Goal: Information Seeking & Learning: Find specific fact

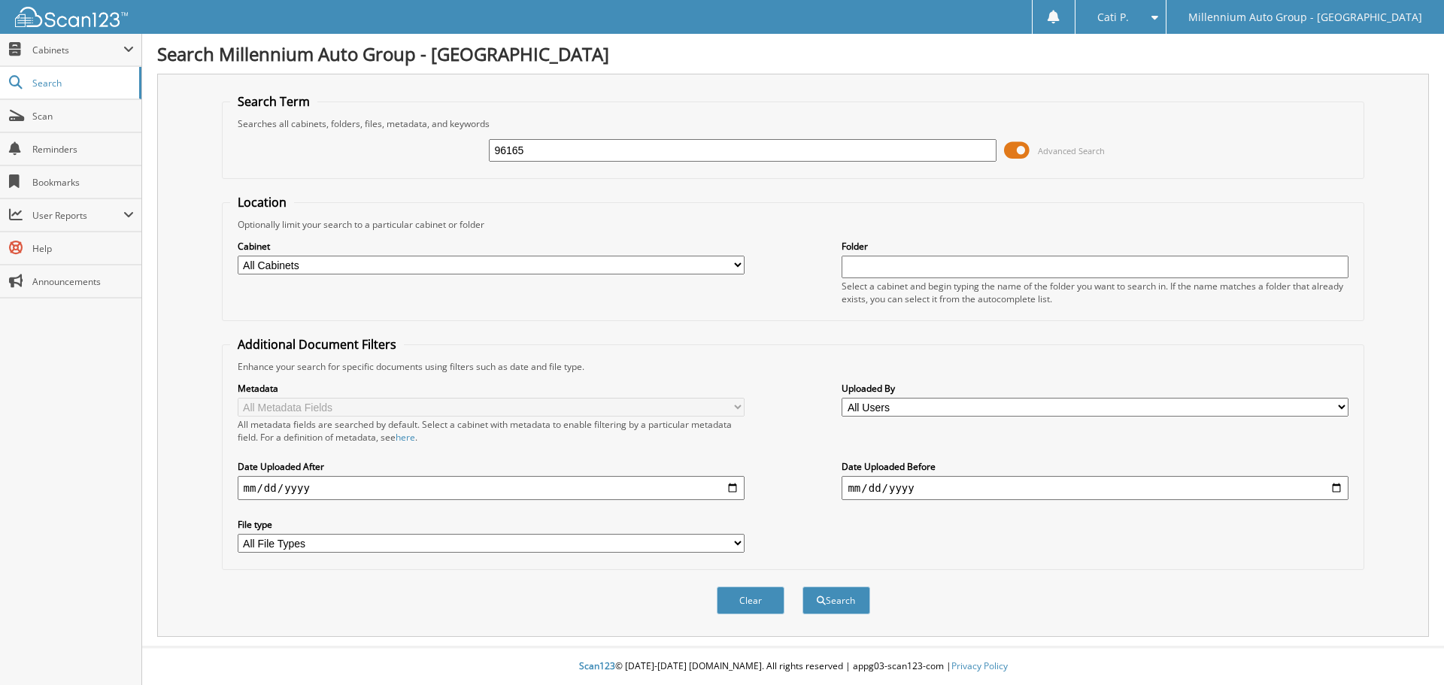
type input "96165"
click at [803, 587] on button "Search" at bounding box center [837, 601] width 68 height 28
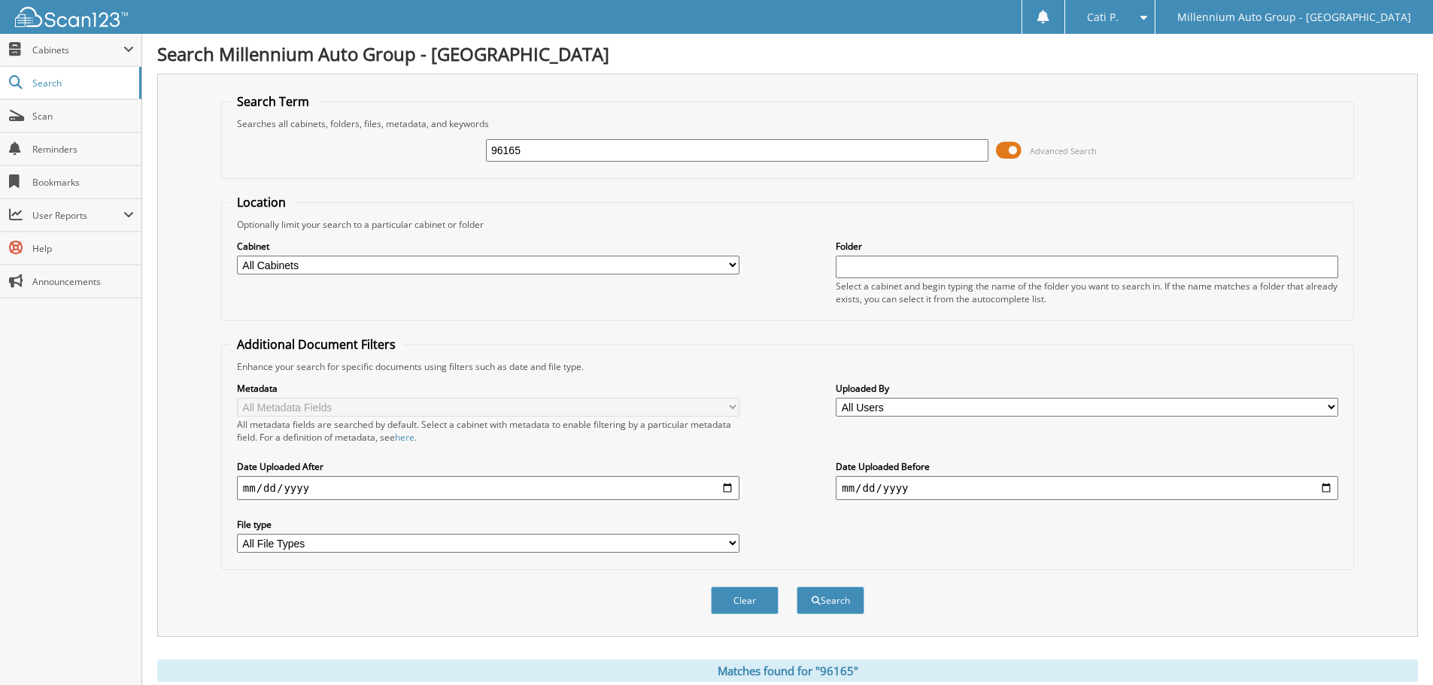
drag, startPoint x: 591, startPoint y: 144, endPoint x: 471, endPoint y: 163, distance: 122.0
click at [472, 163] on div "96165 Advanced Search" at bounding box center [787, 150] width 1116 height 41
type input "\"
type input "CREECH,WINDSOR"
click at [797, 587] on button "Search" at bounding box center [831, 601] width 68 height 28
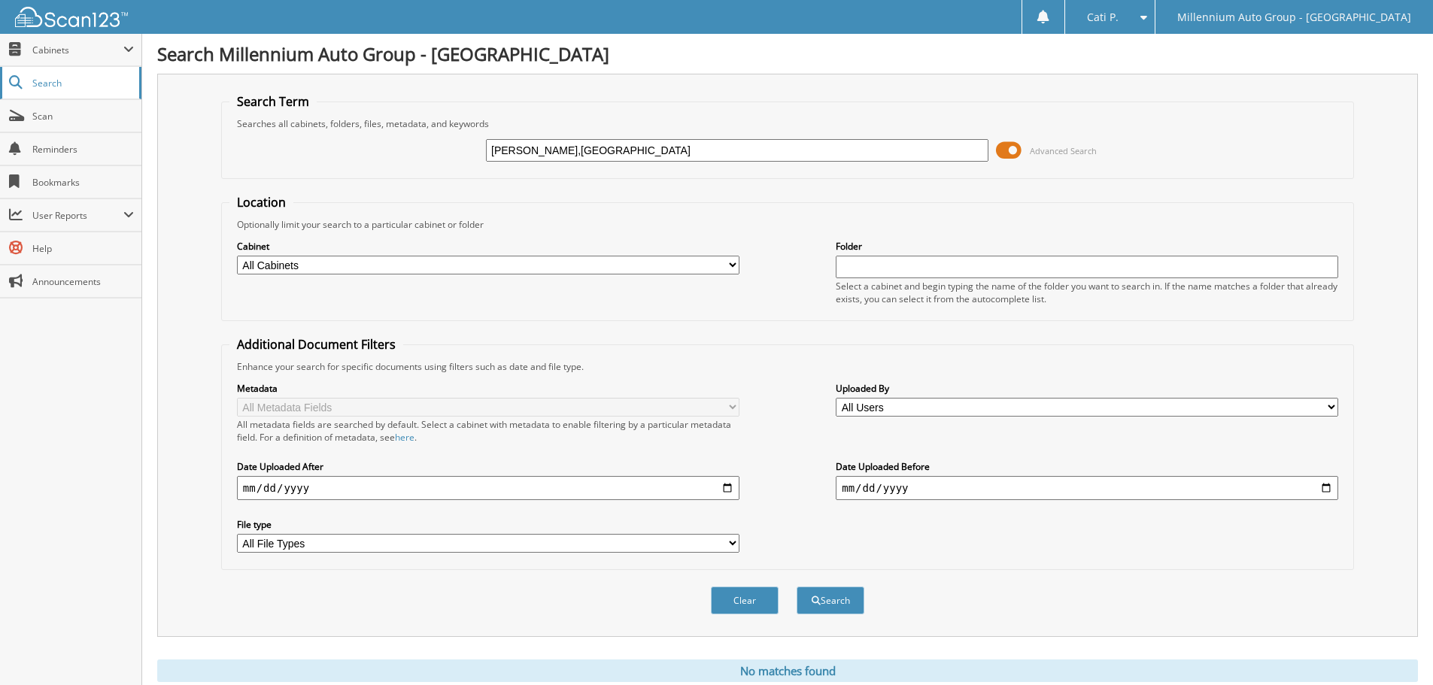
click at [56, 77] on span "Search" at bounding box center [81, 83] width 99 height 13
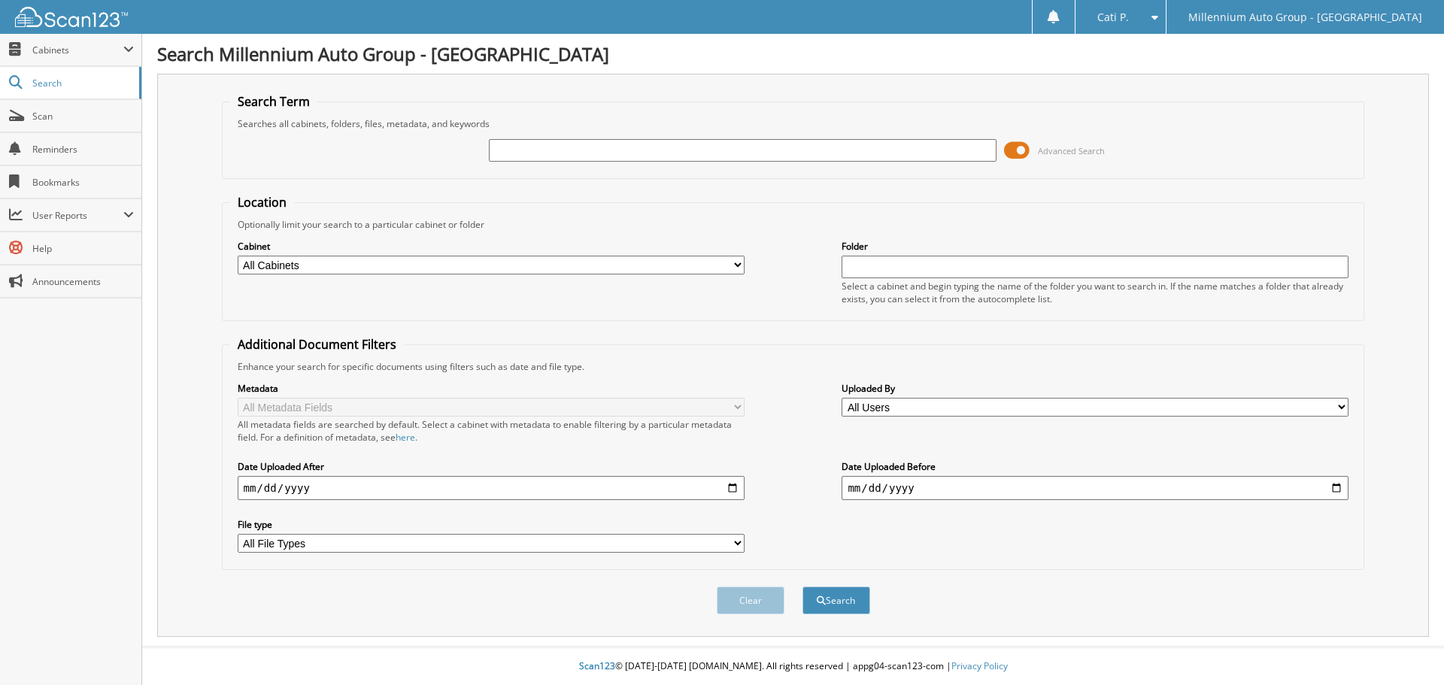
click at [515, 158] on input "text" at bounding box center [742, 150] width 507 height 23
type input "96165"
click at [803, 587] on button "Search" at bounding box center [837, 601] width 68 height 28
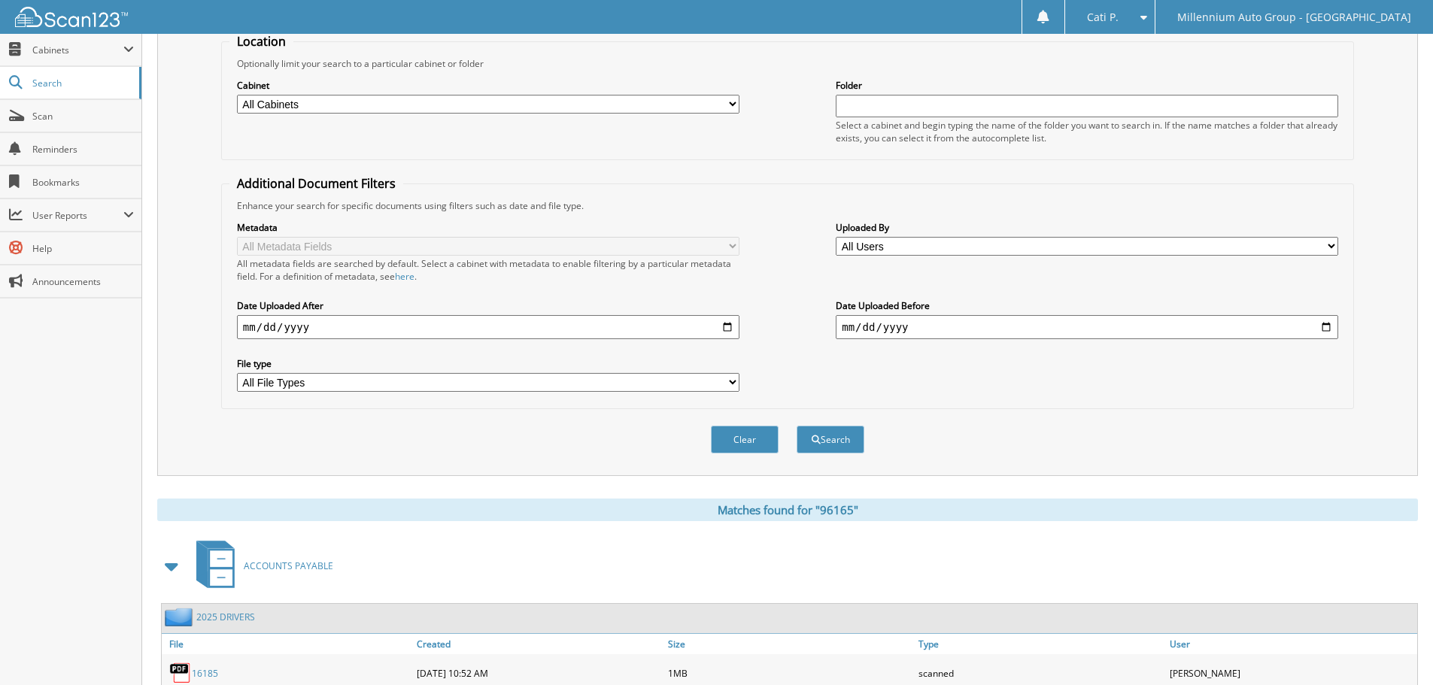
scroll to position [264, 0]
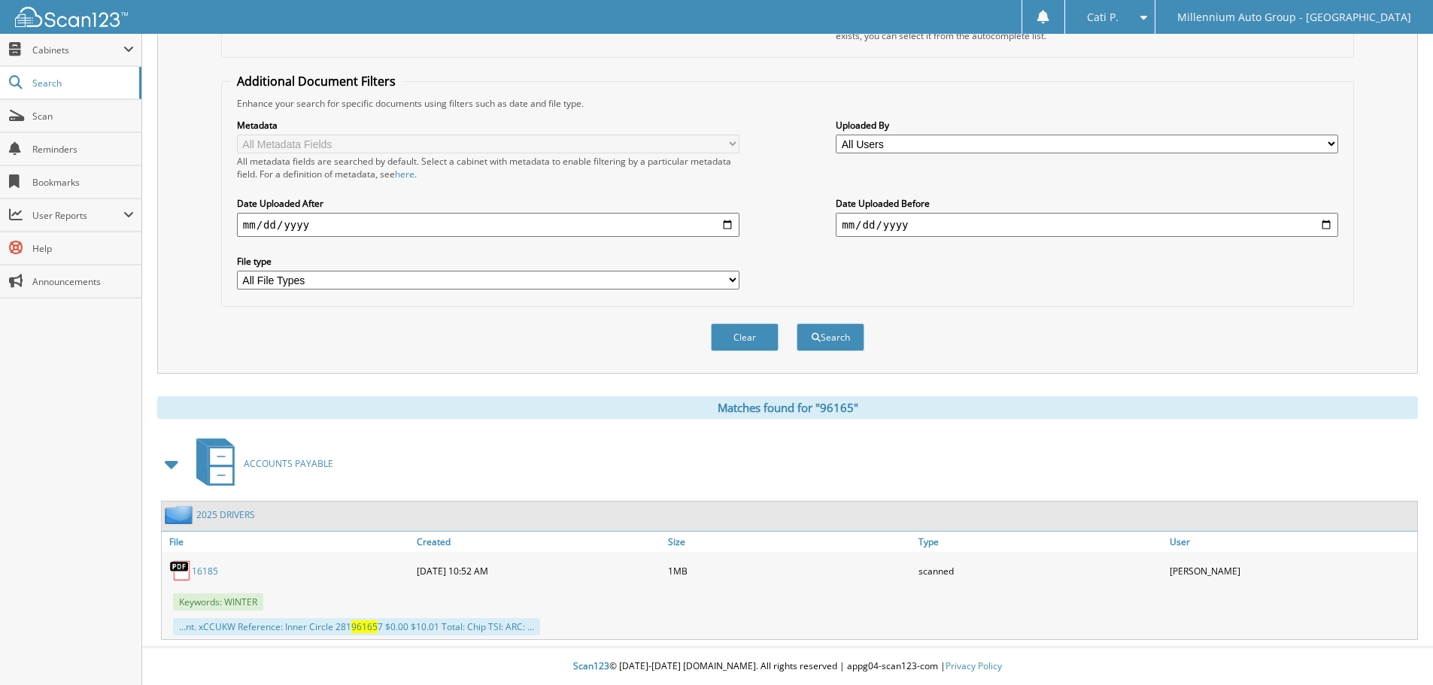
click at [172, 464] on span at bounding box center [172, 464] width 21 height 27
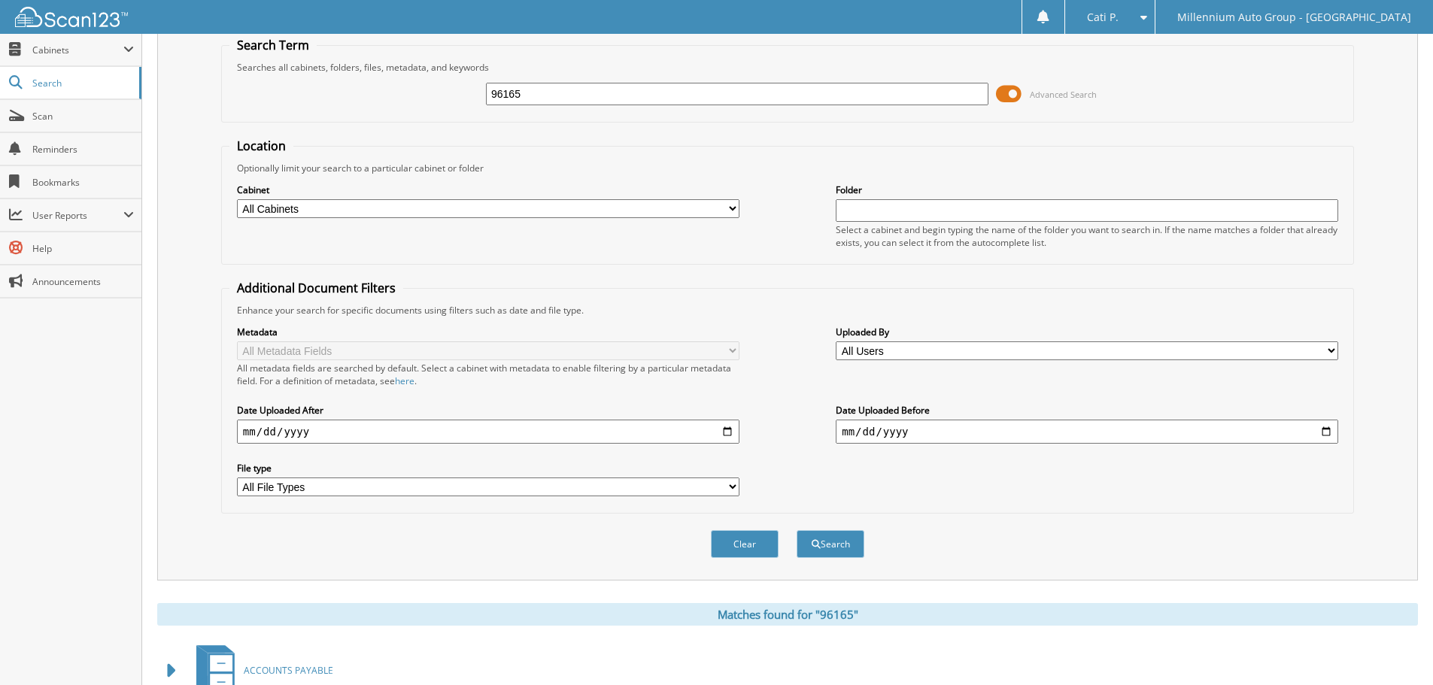
scroll to position [0, 0]
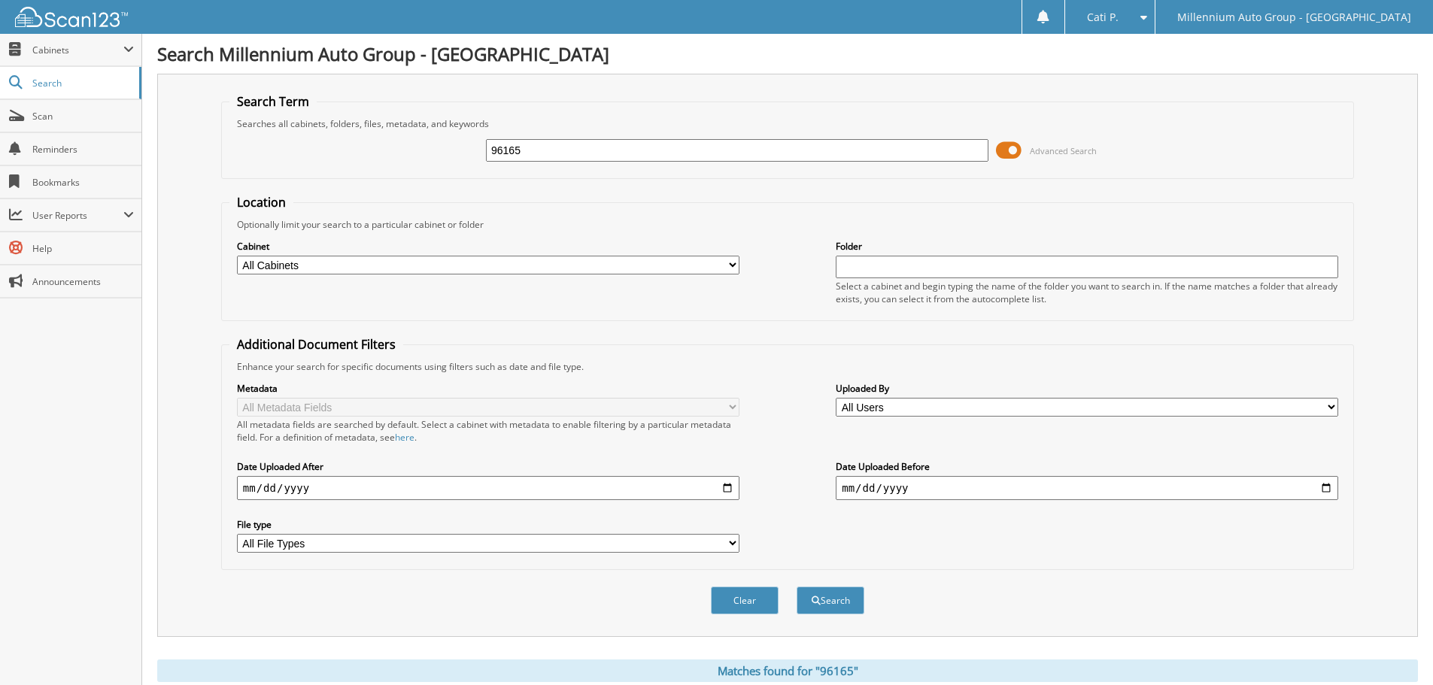
drag, startPoint x: 578, startPoint y: 151, endPoint x: 418, endPoint y: 151, distance: 159.5
click at [418, 151] on div "96165 Advanced Search" at bounding box center [787, 150] width 1116 height 41
click at [540, 263] on select "All Cabinets ACCOUNTS PAYABLE CAR DEALS CATI DEPOSITS MONTHS END PARTS" at bounding box center [488, 265] width 503 height 19
select select "52550"
click at [237, 256] on select "All Cabinets ACCOUNTS PAYABLE CAR DEALS CATI DEPOSITS MONTHS END PARTS" at bounding box center [488, 265] width 503 height 19
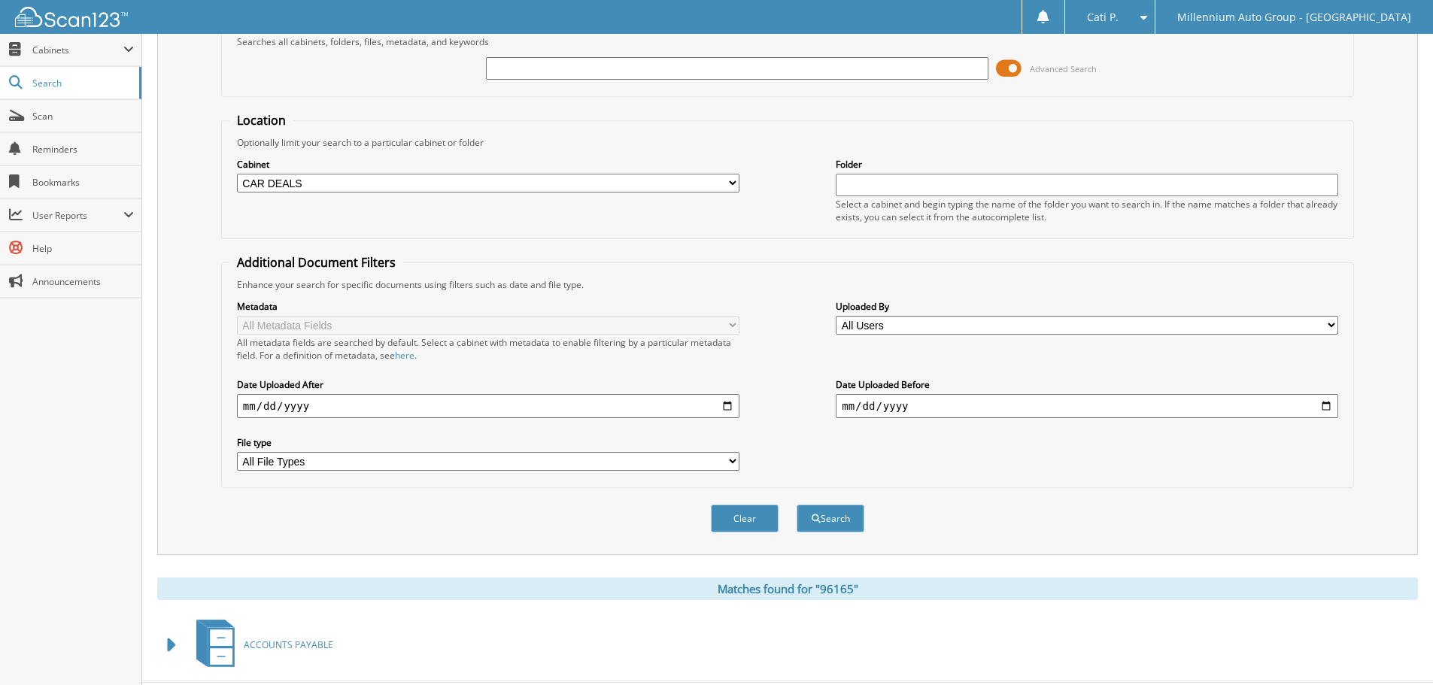
scroll to position [117, 0]
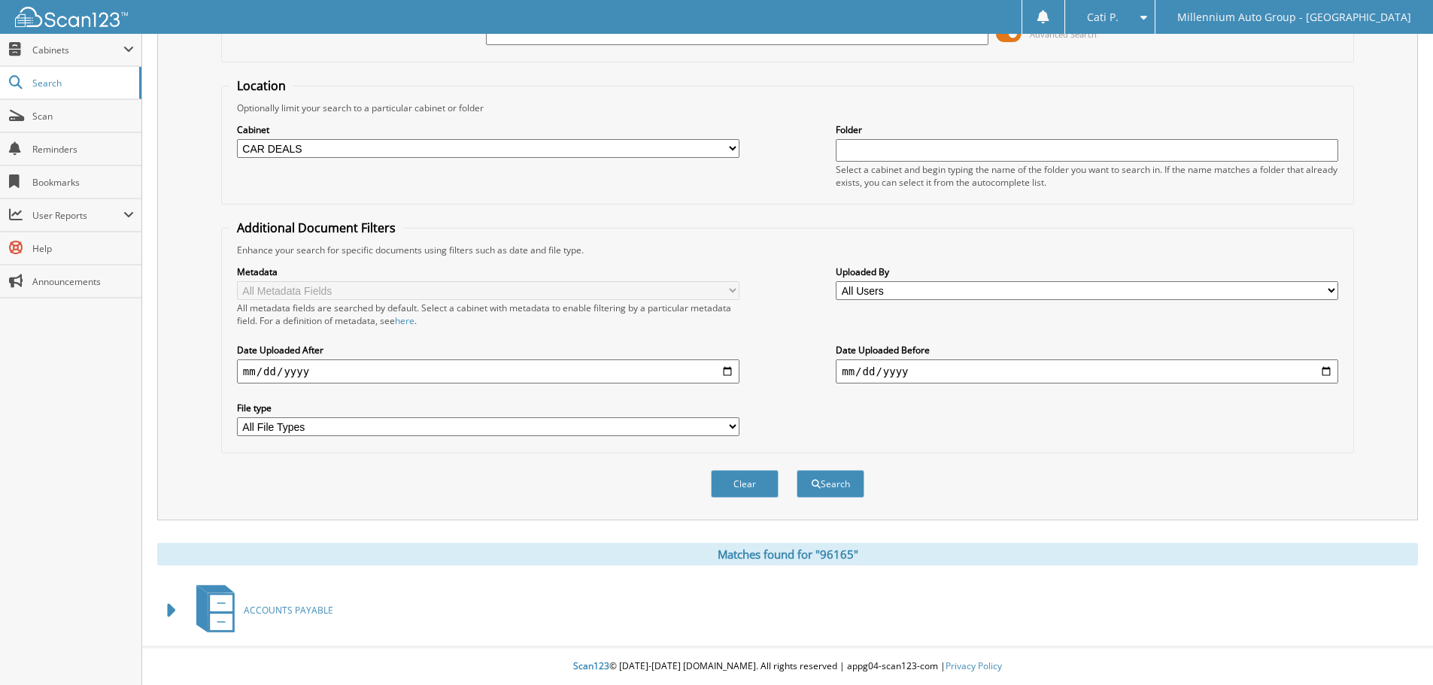
click at [963, 139] on input "text" at bounding box center [1087, 150] width 503 height 23
type input "CREECH,WINDSOR"
click at [797, 470] on button "Search" at bounding box center [831, 484] width 68 height 28
click at [836, 491] on button "Search" at bounding box center [831, 484] width 68 height 28
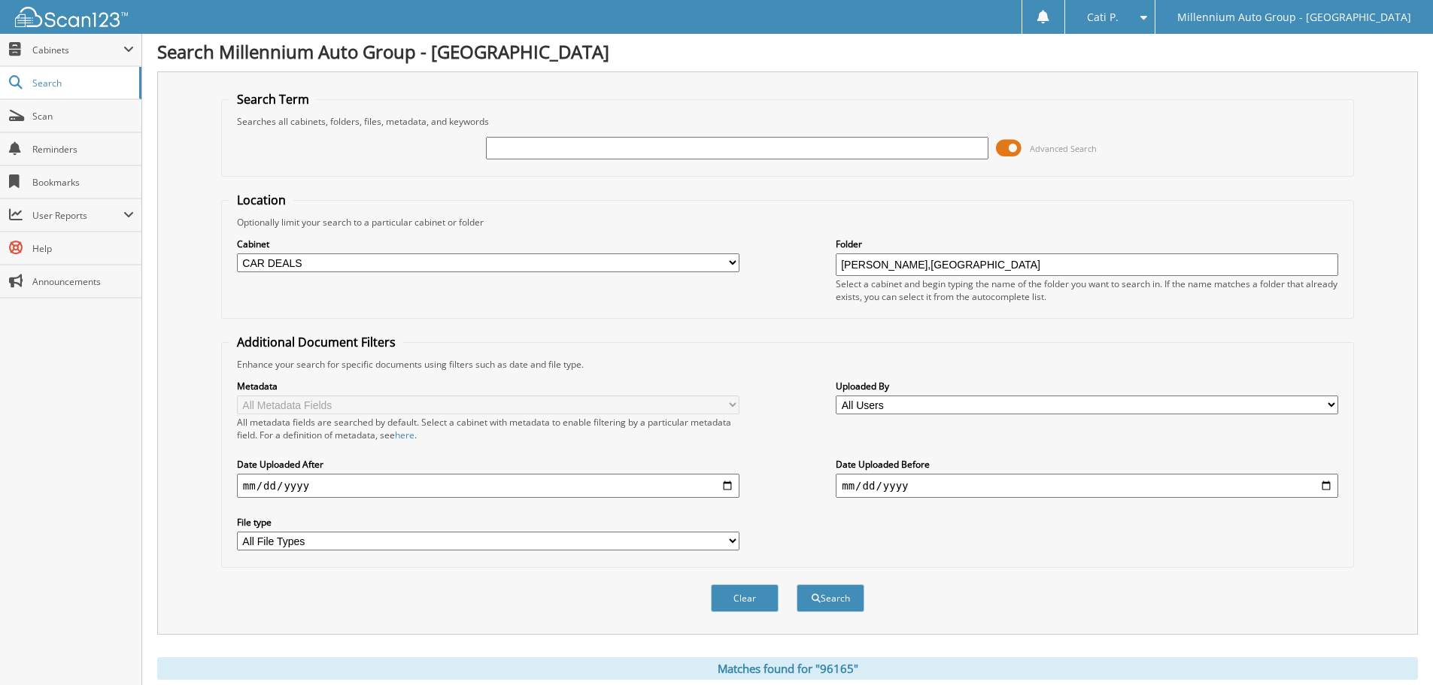
scroll to position [0, 0]
click at [564, 138] on div at bounding box center [737, 151] width 503 height 26
click at [546, 150] on input "text" at bounding box center [737, 150] width 503 height 23
click at [963, 267] on input "CREECH,WINDSOR" at bounding box center [1087, 267] width 503 height 23
drag, startPoint x: 888, startPoint y: 262, endPoint x: 788, endPoint y: 258, distance: 100.1
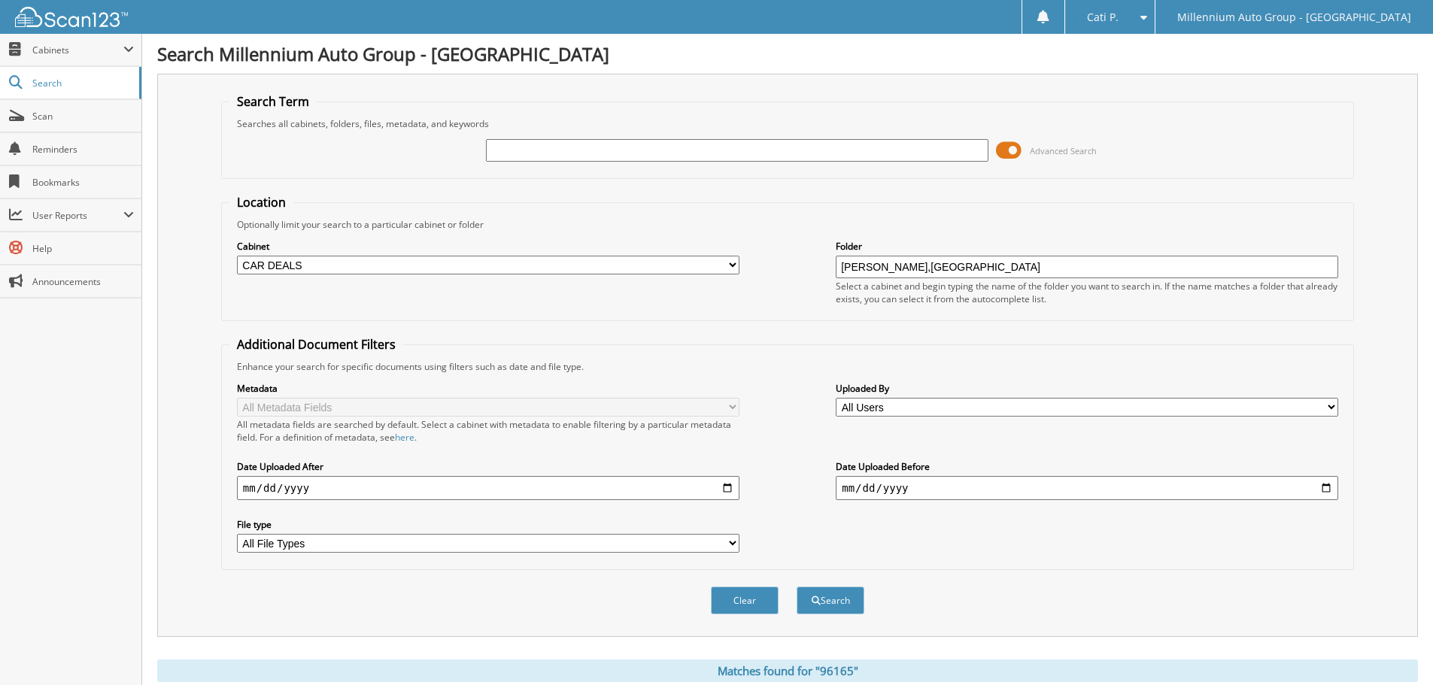
click at [788, 258] on div "Cabinet All Cabinets ACCOUNTS PAYABLE CAR DEALS CATI DEPOSITS MONTHS END" at bounding box center [787, 272] width 1116 height 82
click at [897, 261] on input "text" at bounding box center [1087, 267] width 503 height 23
type input "2025"
drag, startPoint x: 596, startPoint y: 124, endPoint x: 589, endPoint y: 149, distance: 25.7
click at [596, 125] on div "Searches all cabinets, folders, files, metadata, and keywords" at bounding box center [787, 123] width 1116 height 13
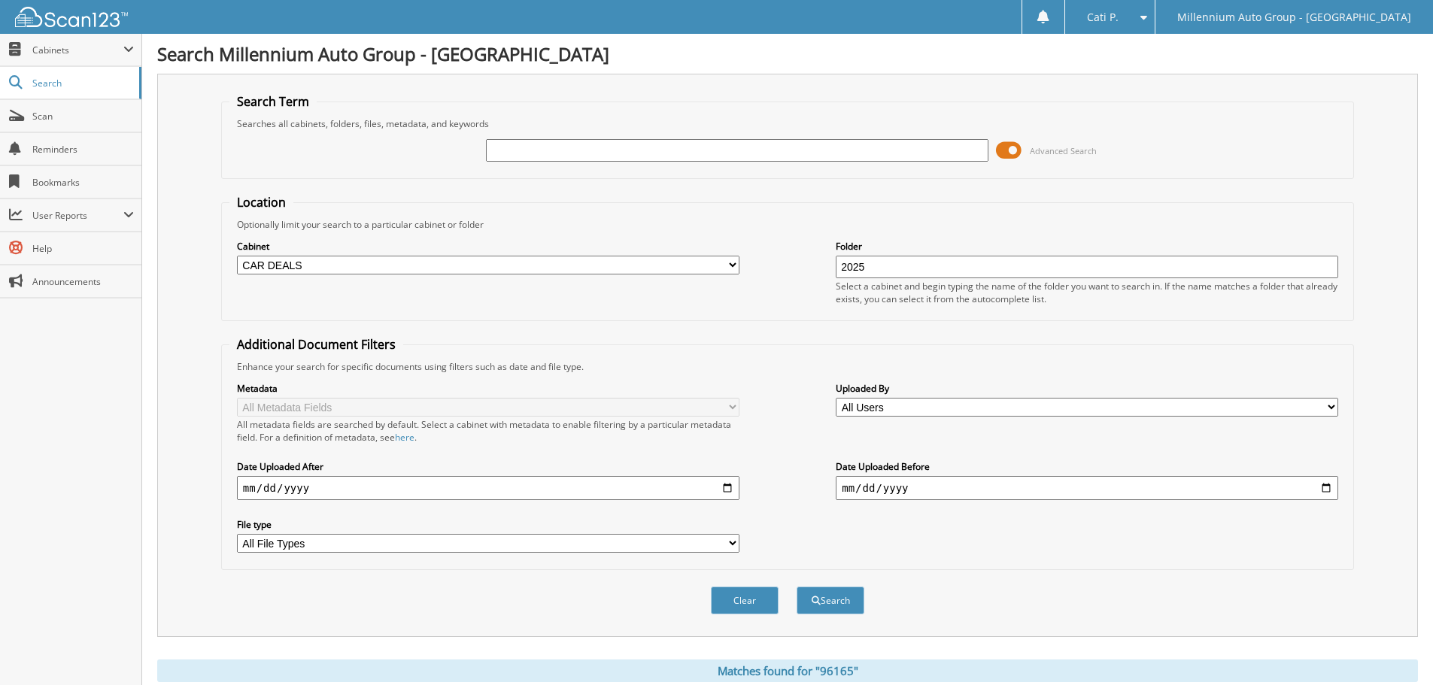
click at [579, 156] on input "text" at bounding box center [737, 150] width 503 height 23
type input "CREECH,WINDSOR"
click at [818, 603] on span "submit" at bounding box center [816, 601] width 9 height 9
click at [44, 120] on span "Scan" at bounding box center [83, 116] width 102 height 13
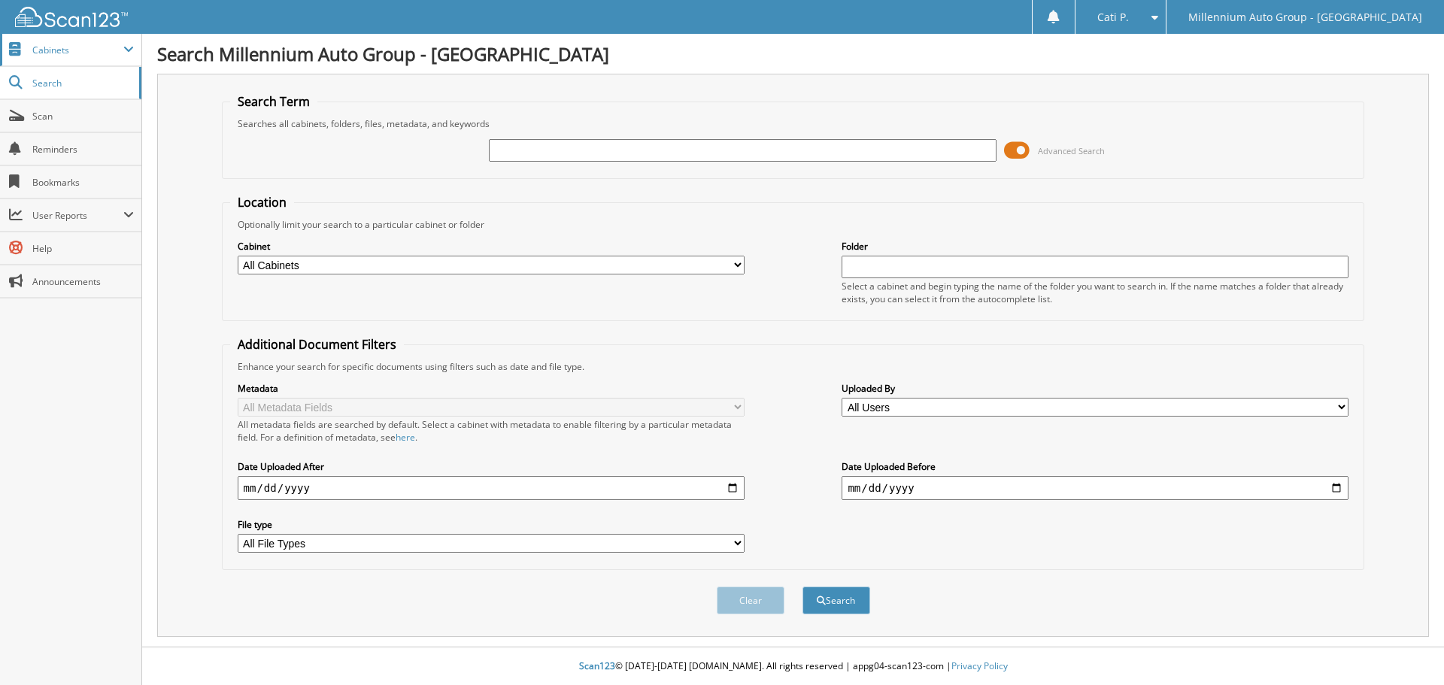
click at [53, 44] on span "Cabinets" at bounding box center [77, 50] width 91 height 13
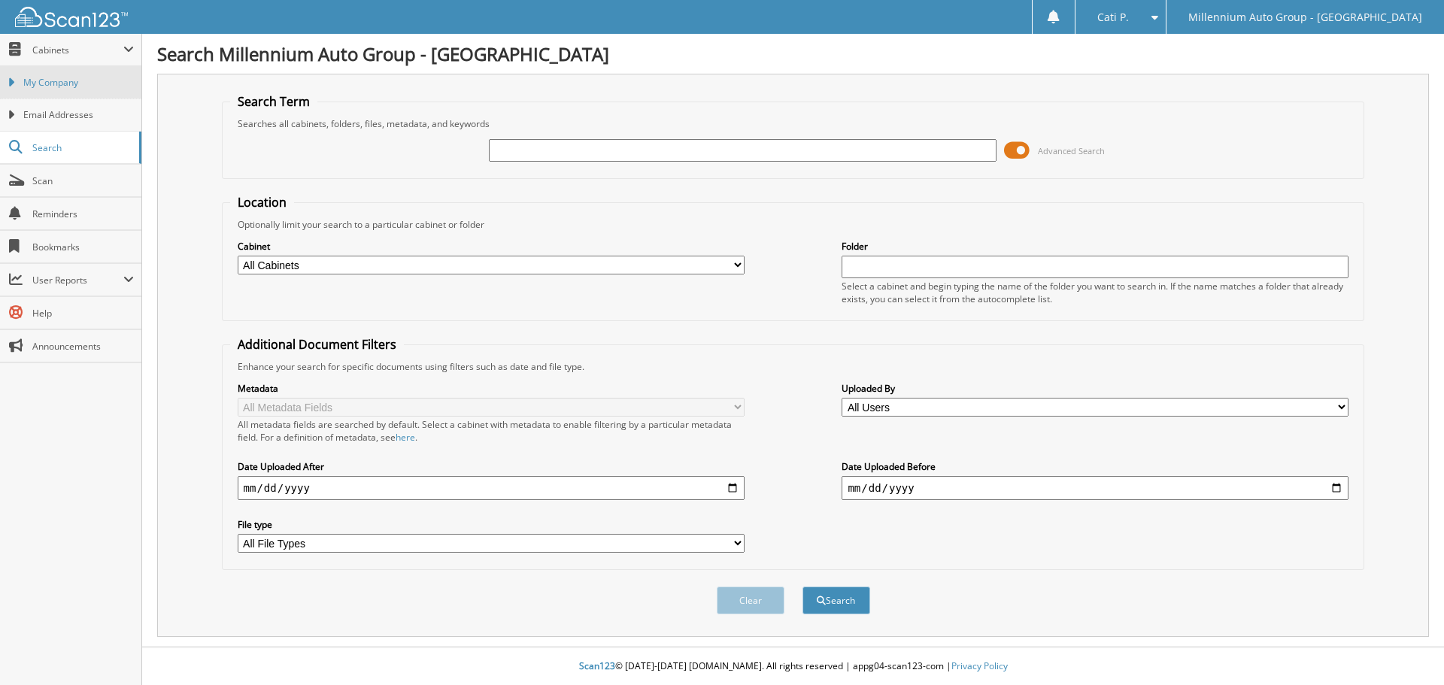
click at [53, 82] on span "My Company" at bounding box center [78, 83] width 111 height 14
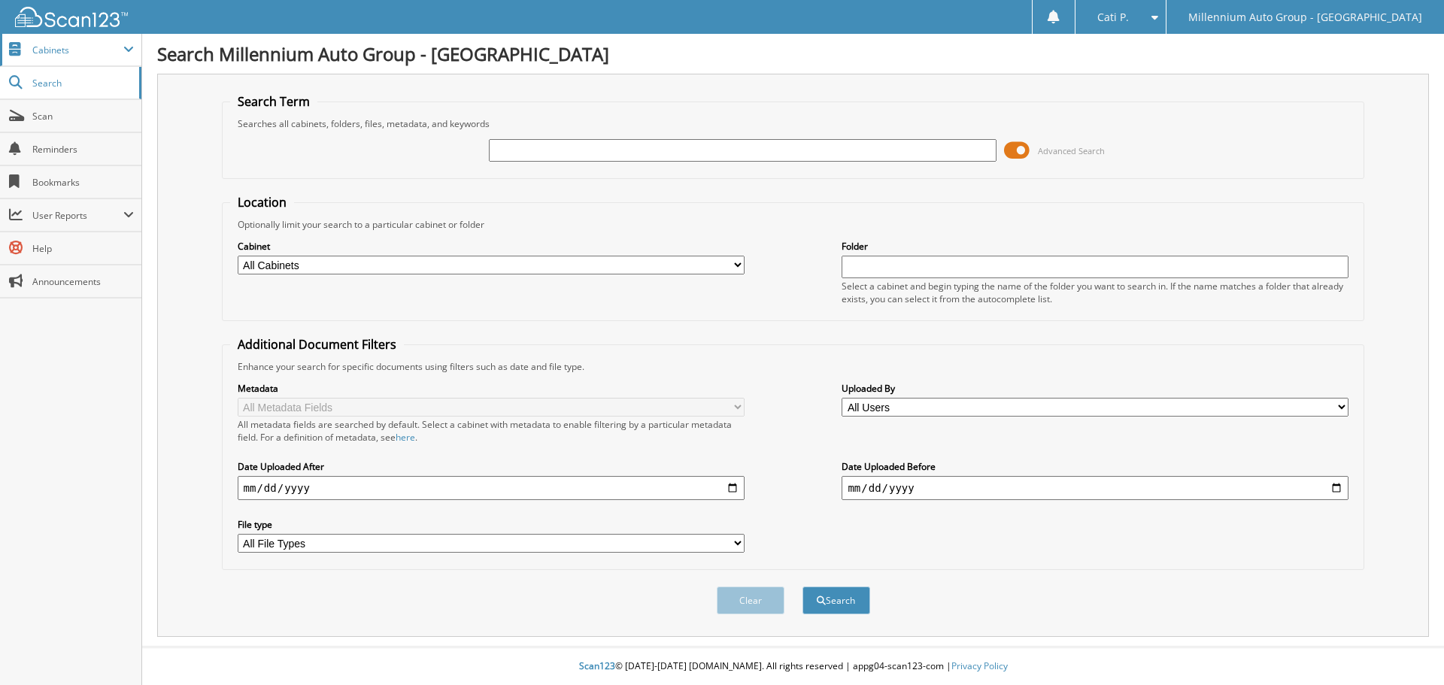
click at [71, 50] on span "Cabinets" at bounding box center [77, 50] width 91 height 13
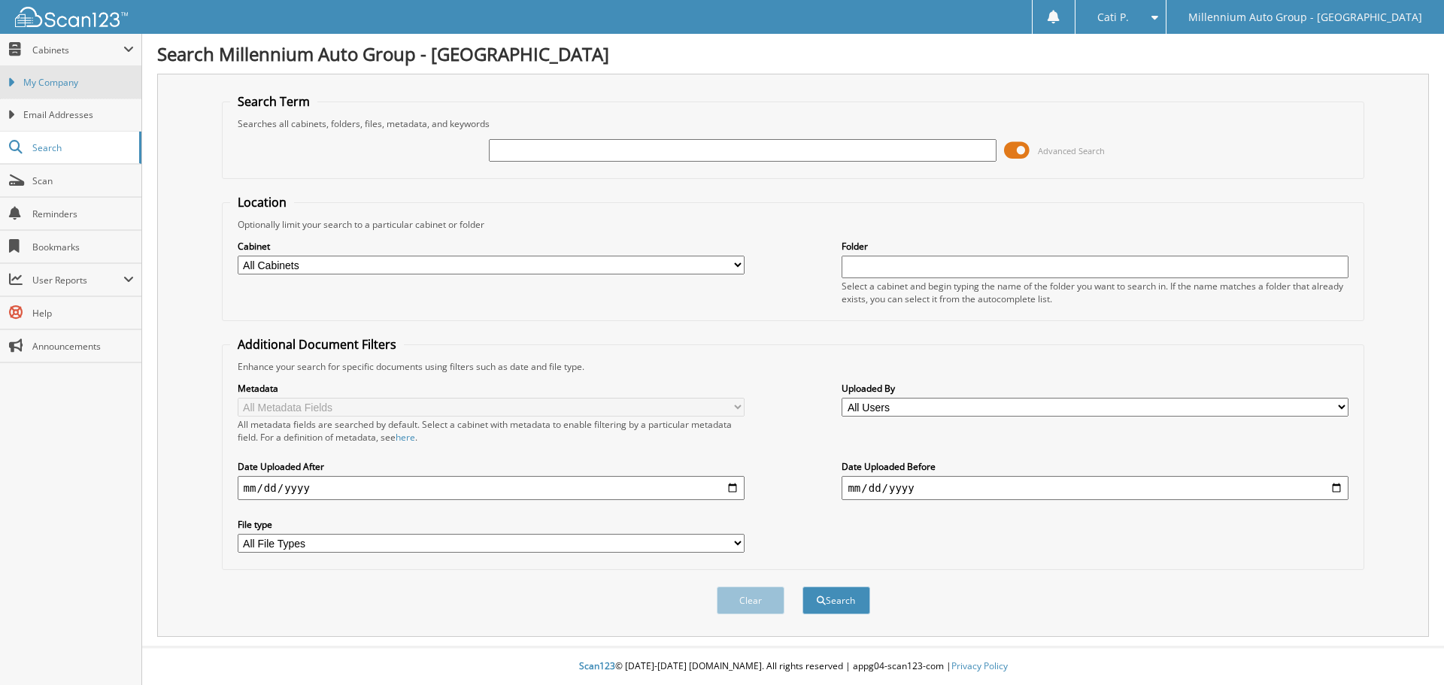
click at [74, 90] on link "My Company" at bounding box center [70, 82] width 141 height 32
